Goal: Transaction & Acquisition: Purchase product/service

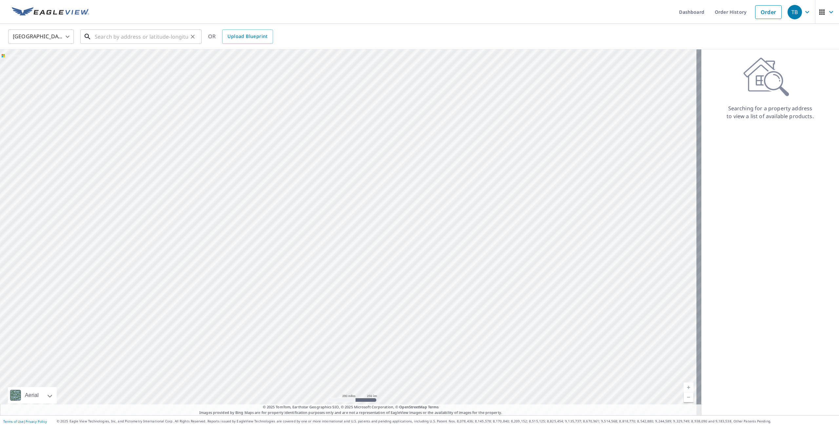
click at [134, 38] on input "text" at bounding box center [141, 37] width 93 height 18
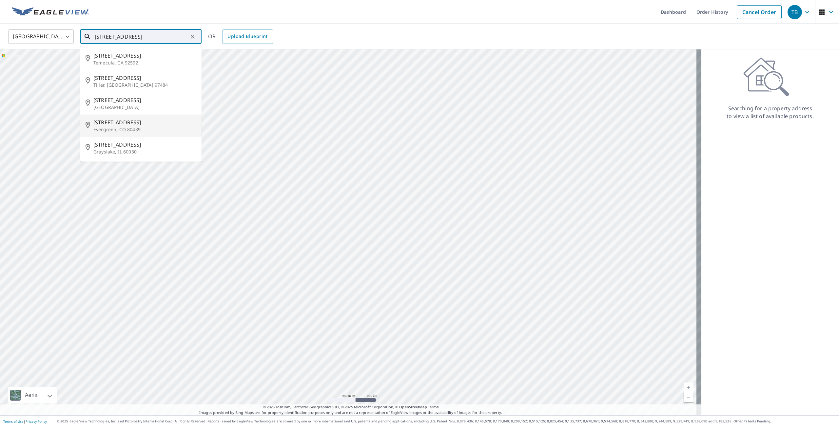
click at [126, 124] on span "[STREET_ADDRESS]" at bounding box center [144, 123] width 103 height 8
type input "[STREET_ADDRESS]"
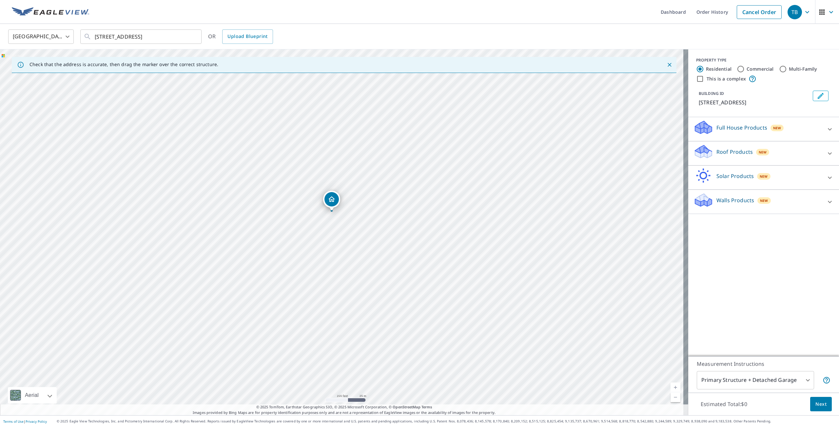
click at [737, 156] on p "Roof Products" at bounding box center [734, 152] width 36 height 8
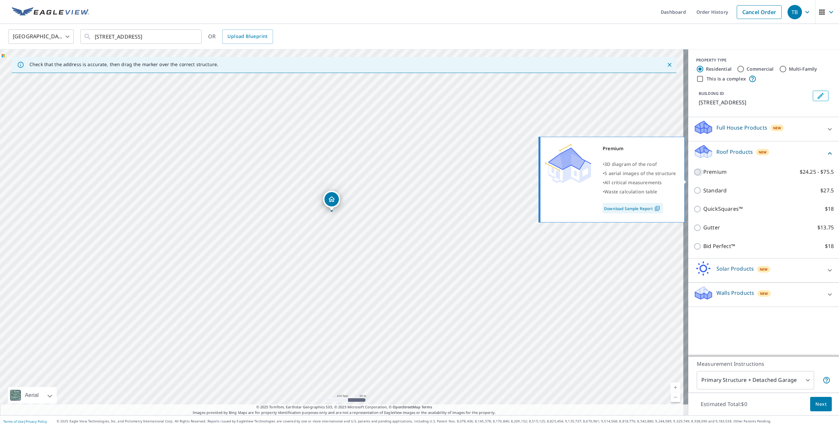
click at [693, 176] on input "Premium $24.25 - $75.5" at bounding box center [698, 172] width 10 height 8
checkbox input "true"
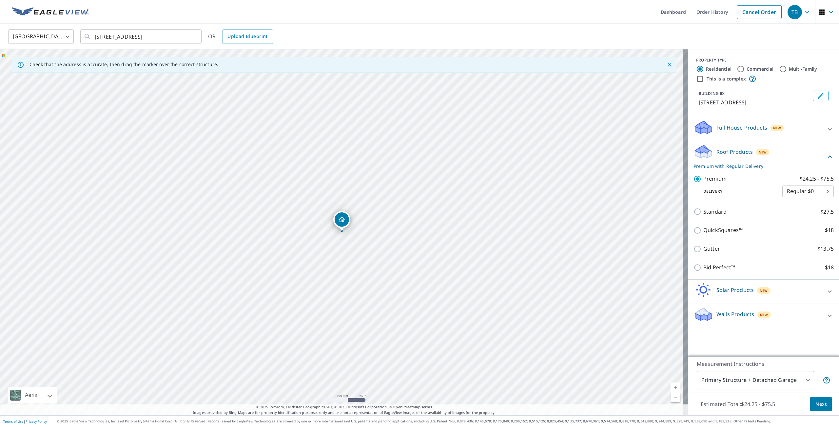
click at [815, 405] on span "Next" at bounding box center [820, 405] width 11 height 8
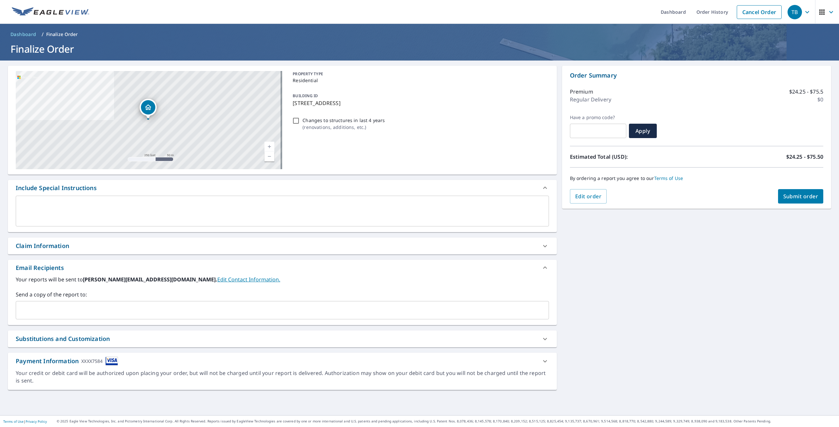
click at [51, 309] on input "text" at bounding box center [277, 310] width 517 height 12
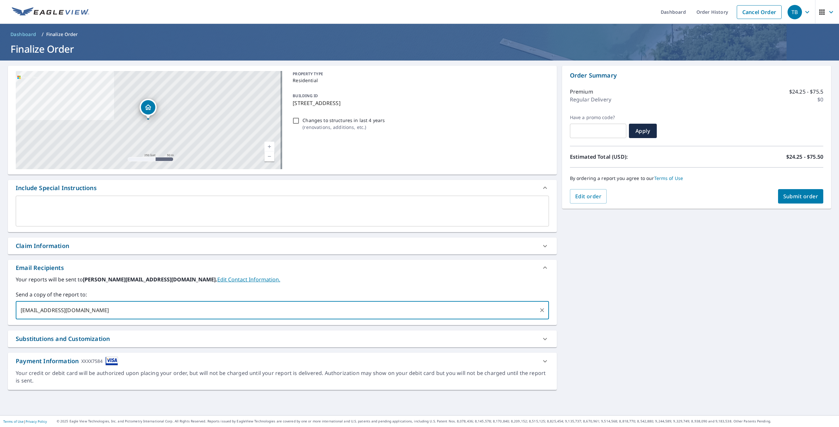
type input "[EMAIL_ADDRESS][DOMAIN_NAME]"
click at [800, 194] on span "Submit order" at bounding box center [800, 196] width 35 height 7
checkbox input "true"
